Goal: Task Accomplishment & Management: Manage account settings

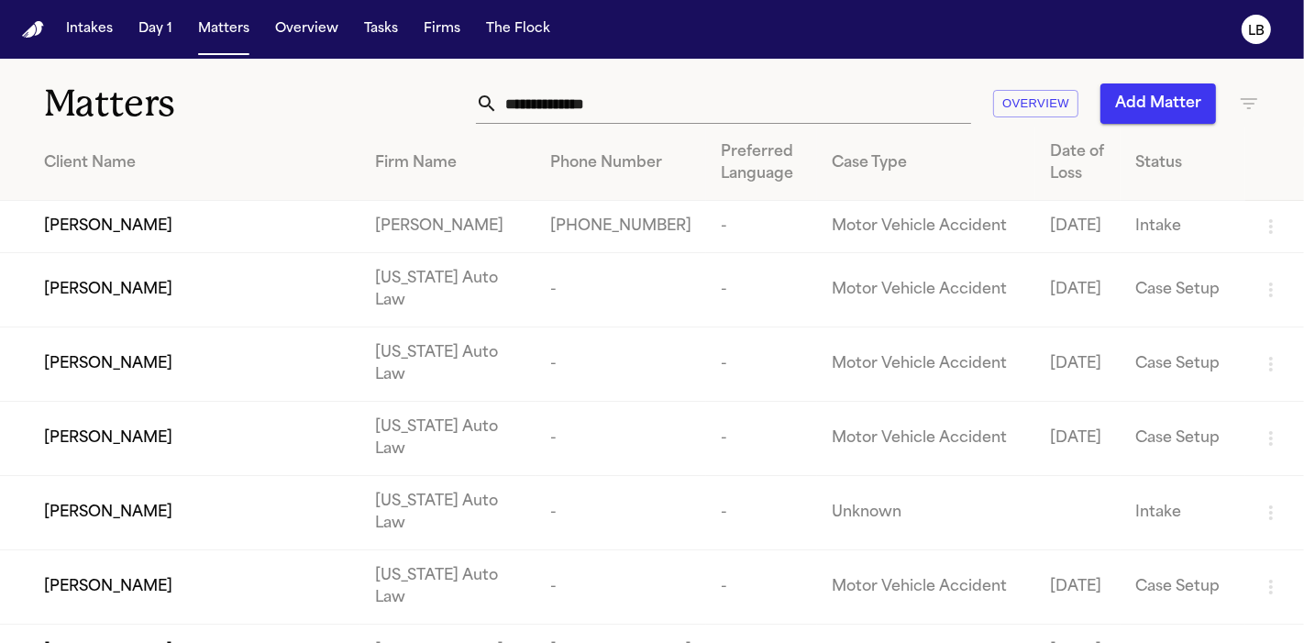
click at [738, 104] on input "text" at bounding box center [734, 103] width 473 height 40
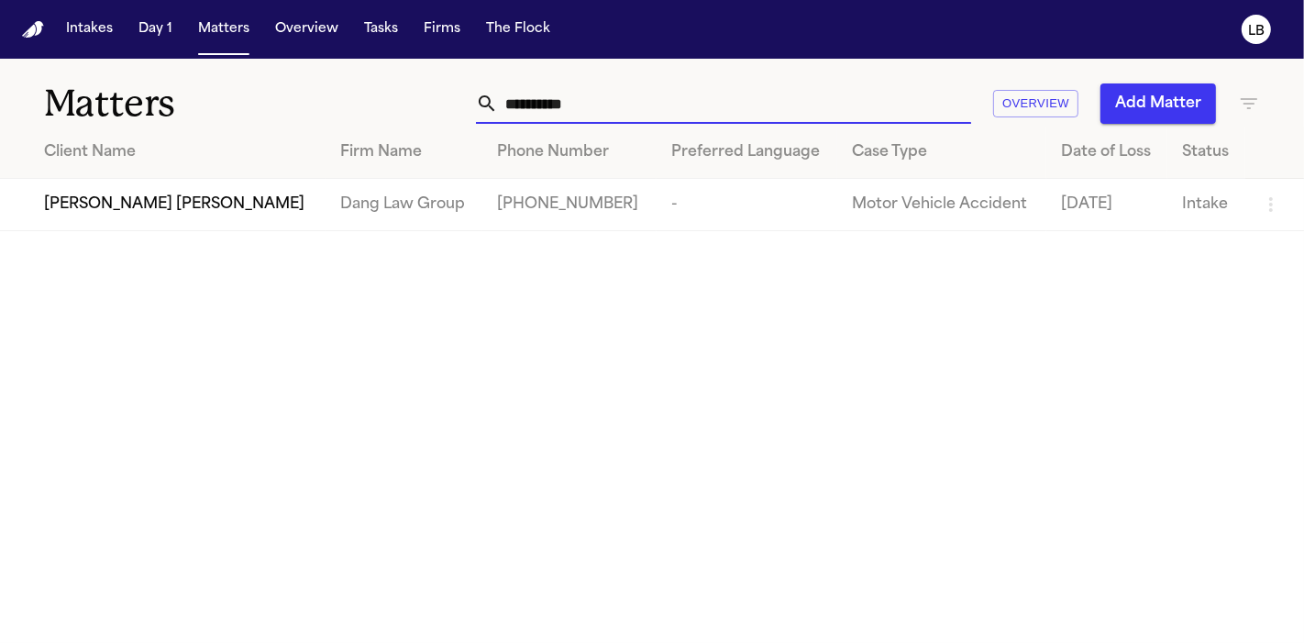
type input "**********"
click at [384, 211] on td "Dang Law Group" at bounding box center [404, 205] width 157 height 52
click at [138, 207] on span "[PERSON_NAME] [PERSON_NAME]" at bounding box center [174, 205] width 260 height 22
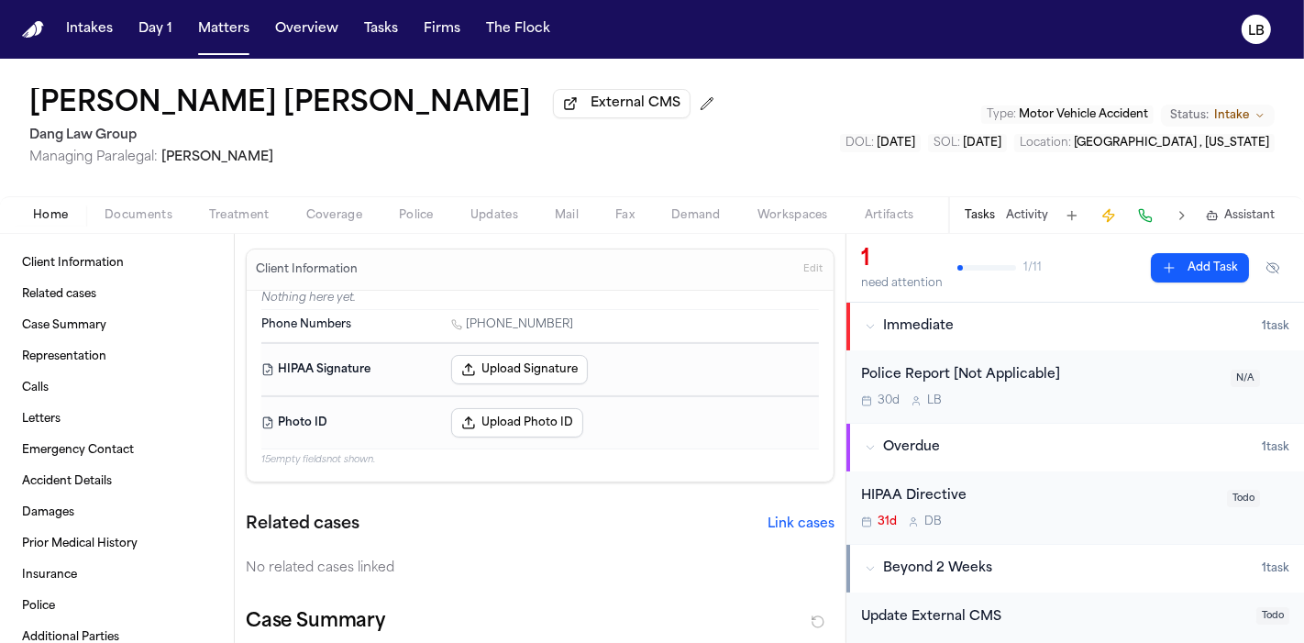
click at [7, 110] on div "Nidia Magaly Rosales Reyes External CMS Dang Law Group Managing Paralegal: Jacq…" at bounding box center [652, 128] width 1304 height 138
click at [0, 182] on div "Nidia Magaly Rosales Reyes External CMS Dang Law Group Managing Paralegal: Jacq…" at bounding box center [652, 128] width 1304 height 138
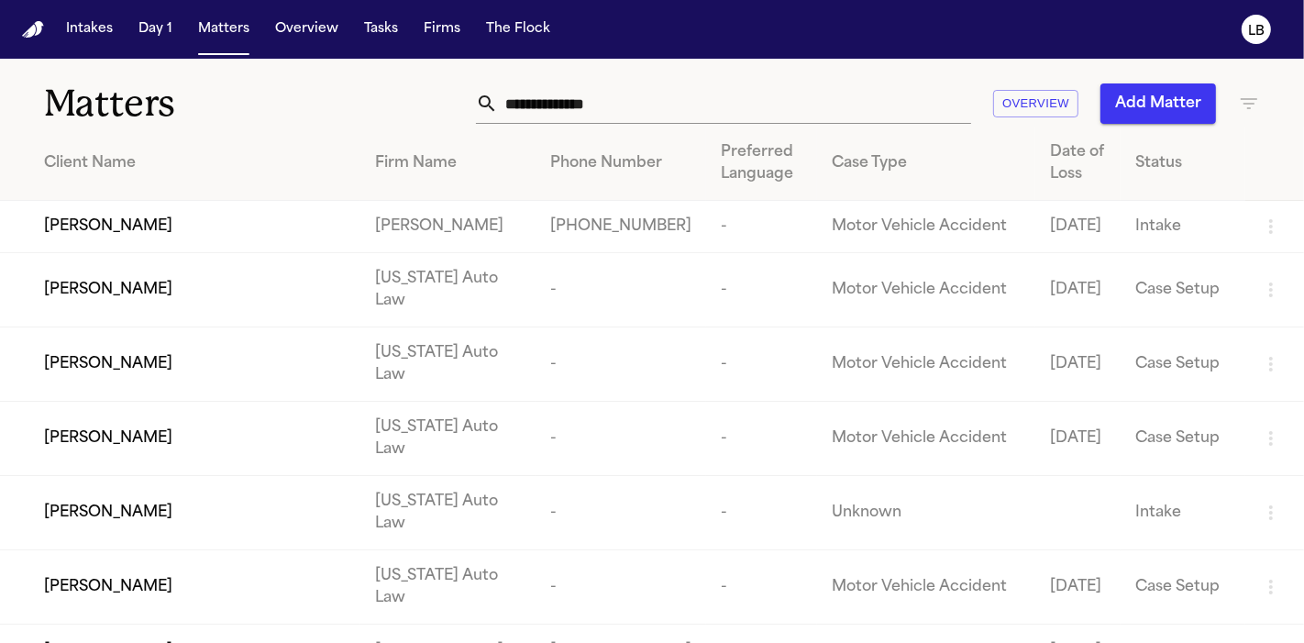
click at [584, 88] on input "text" at bounding box center [734, 103] width 473 height 40
click at [582, 93] on input "text" at bounding box center [734, 103] width 473 height 40
paste input "*******"
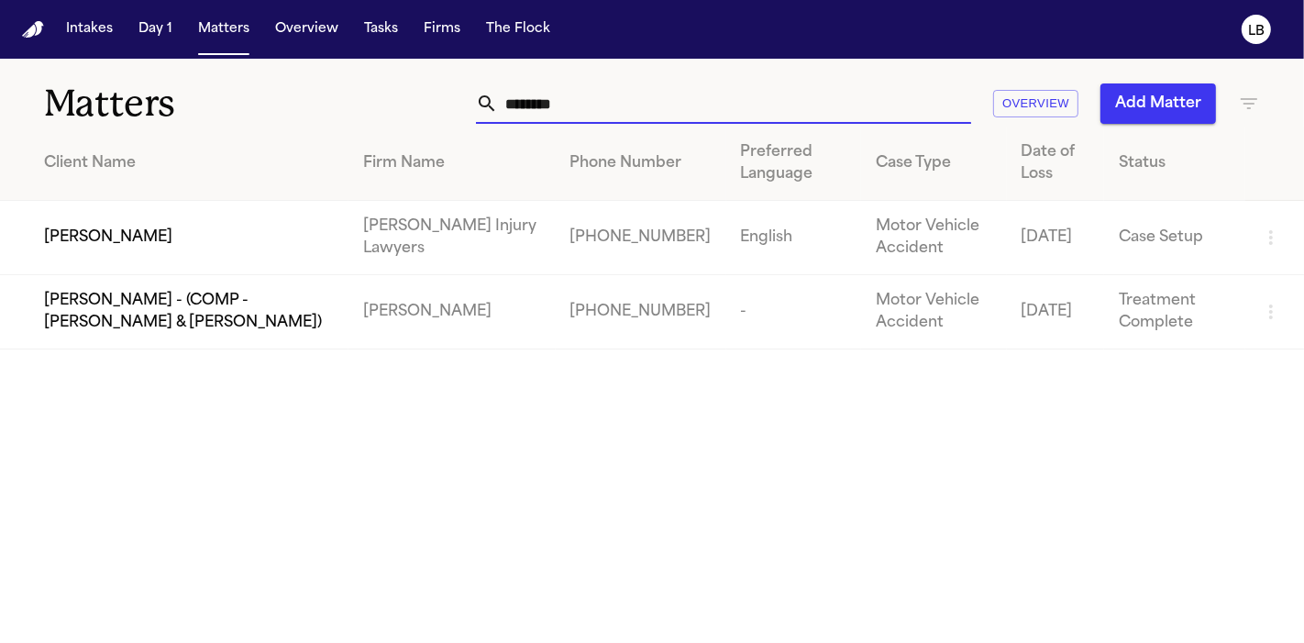
type input "*******"
click at [134, 249] on td "[PERSON_NAME]" at bounding box center [174, 238] width 348 height 74
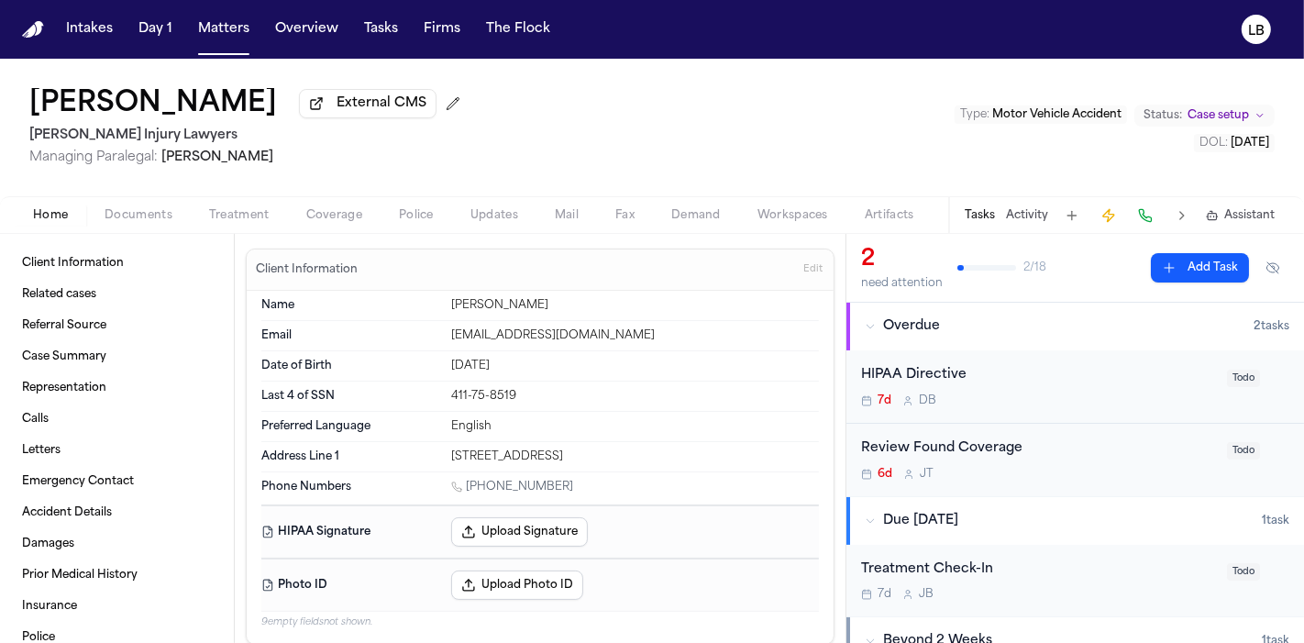
drag, startPoint x: 172, startPoint y: 208, endPoint x: 183, endPoint y: 208, distance: 11.0
click at [172, 208] on button "Documents" at bounding box center [138, 216] width 105 height 22
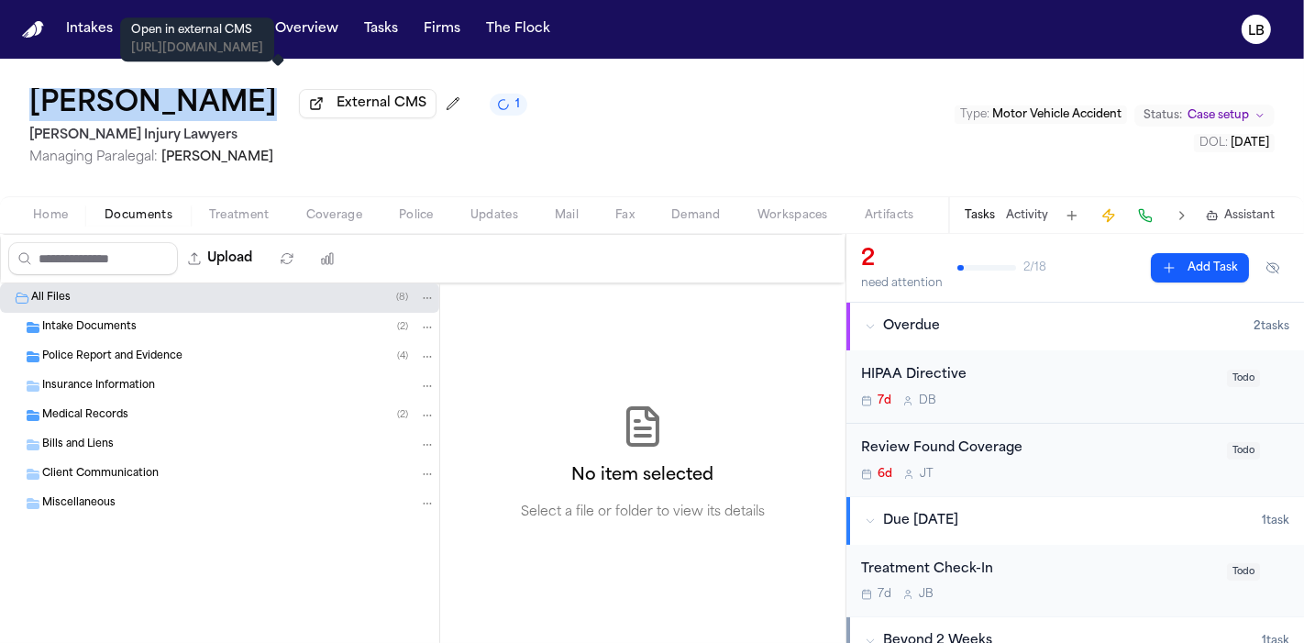
drag, startPoint x: 0, startPoint y: 99, endPoint x: 206, endPoint y: 93, distance: 206.4
click at [206, 93] on div "[PERSON_NAME] External CMS 1 [PERSON_NAME] Injury Lawyers Managing Paralegal: […" at bounding box center [652, 128] width 1304 height 138
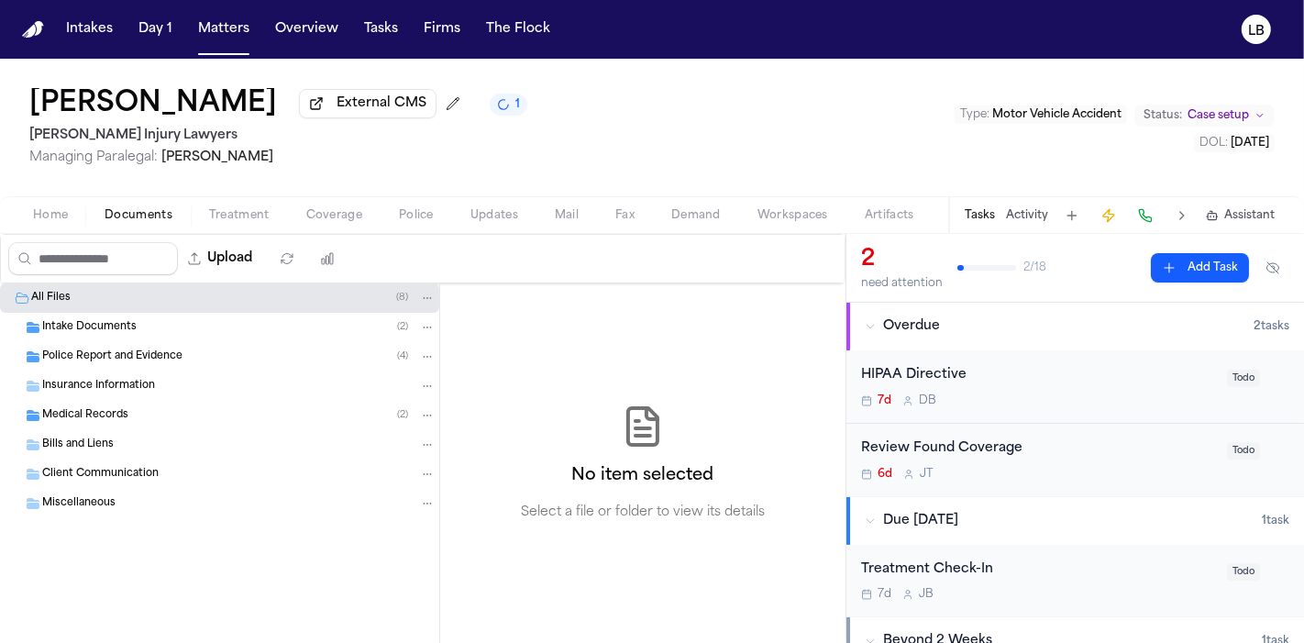
click at [55, 227] on div "Home Documents Treatment Coverage Police Updates Mail Fax Demand Workspaces Art…" at bounding box center [652, 214] width 1304 height 37
click at [50, 216] on span "Home" at bounding box center [50, 215] width 35 height 15
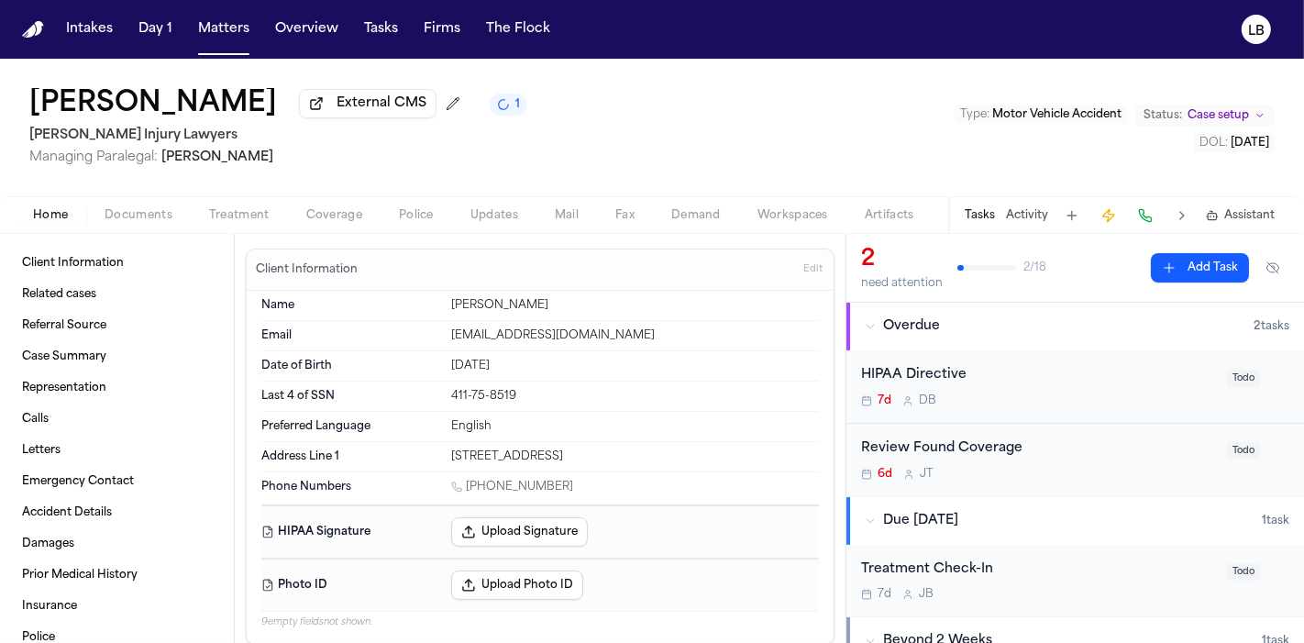
click at [487, 366] on div "[DATE]" at bounding box center [635, 366] width 368 height 15
copy div "[DATE]"
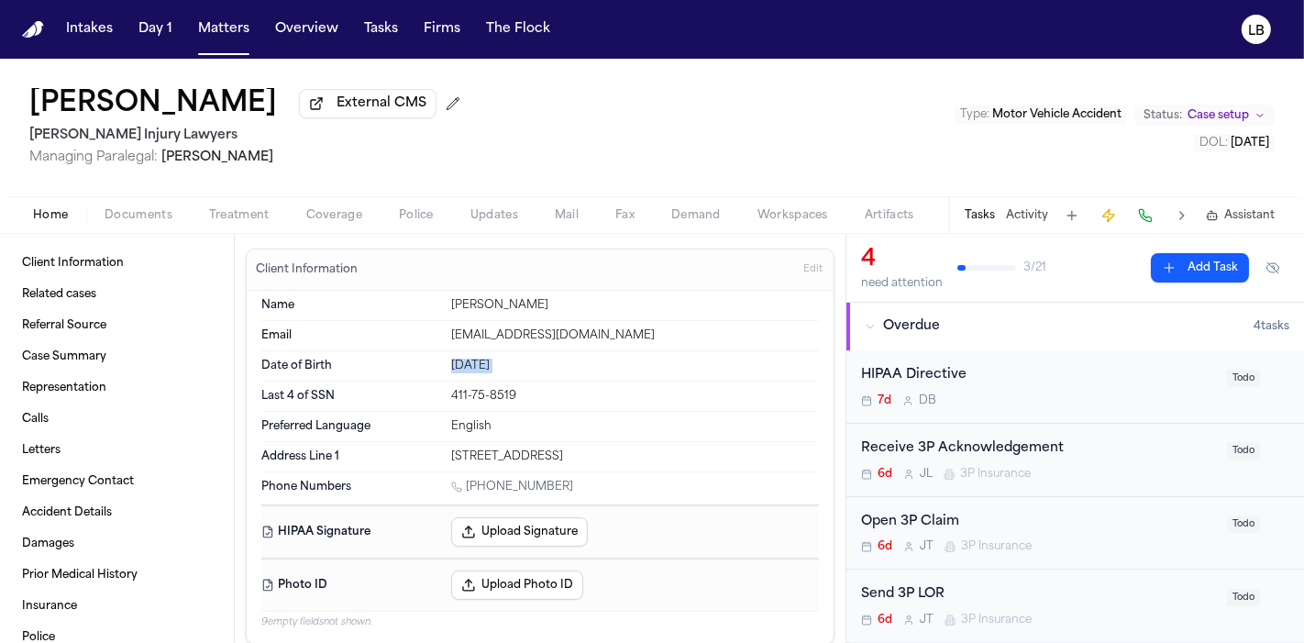
click at [1042, 216] on button "Activity" at bounding box center [1027, 215] width 42 height 15
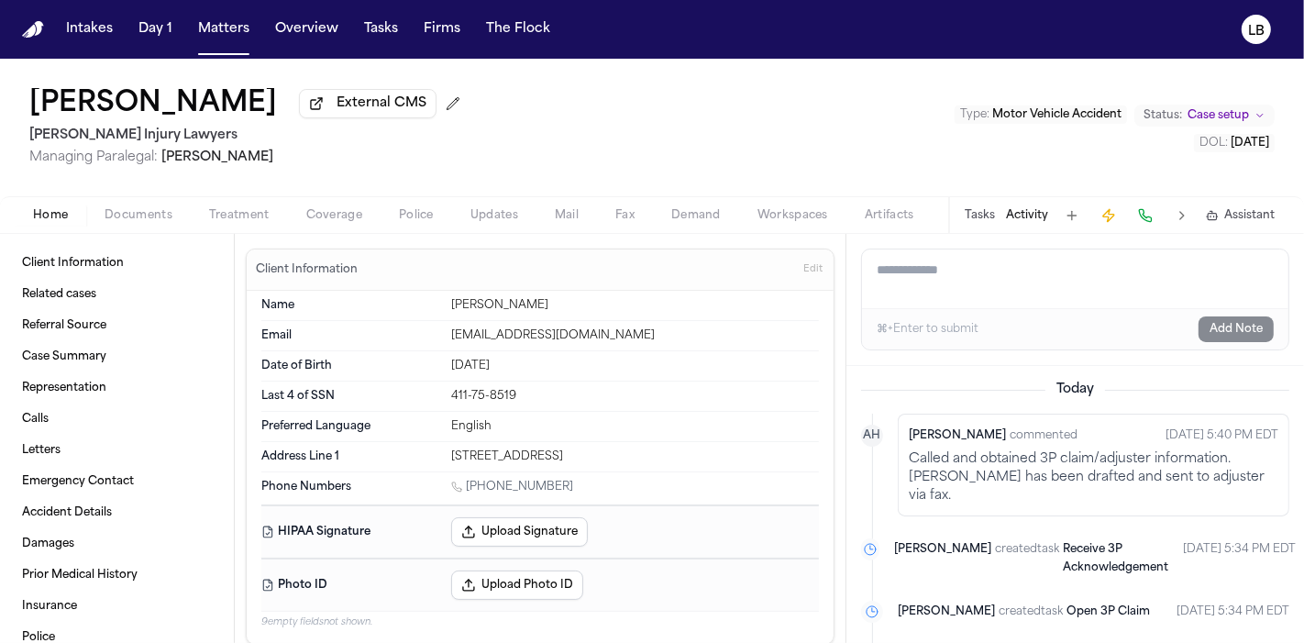
type textarea "**********"
click at [1236, 327] on button "Add Note" at bounding box center [1236, 329] width 75 height 26
